Goal: Navigation & Orientation: Find specific page/section

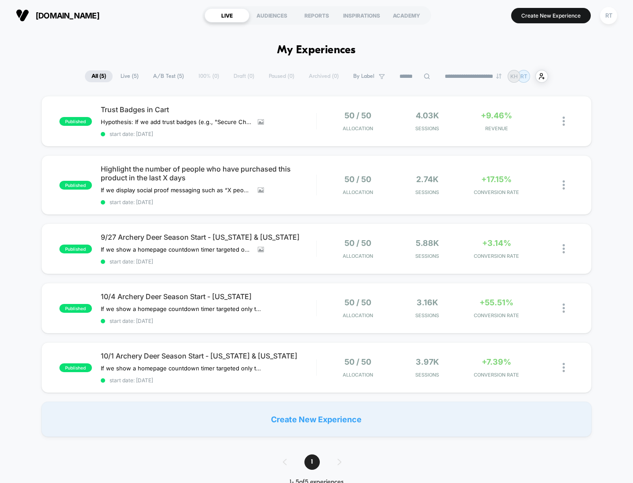
click at [20, 9] on img at bounding box center [22, 15] width 13 height 13
